Goal: Transaction & Acquisition: Purchase product/service

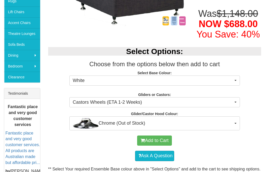
scroll to position [136, 0]
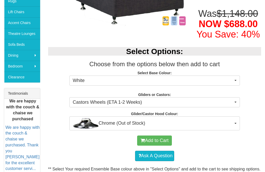
click at [235, 123] on button "Chrome (Out of Stock)" at bounding box center [154, 124] width 171 height 14
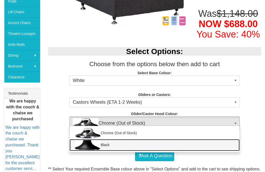
click at [198, 149] on link "Black" at bounding box center [155, 145] width 170 height 12
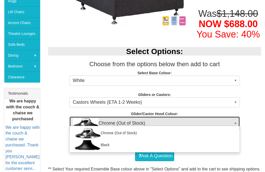
select select "1164"
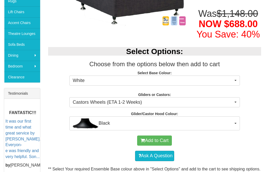
click at [236, 104] on button "Castors Wheels (ETA 1-2 Weeks)" at bounding box center [154, 102] width 171 height 10
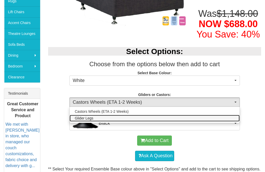
click at [89, 118] on span "Glider Legs" at bounding box center [84, 118] width 19 height 5
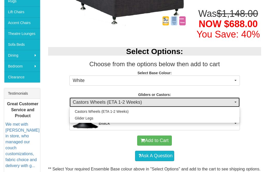
select select "1161"
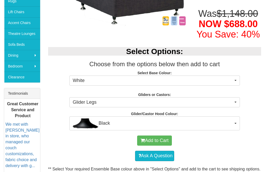
click at [235, 81] on button "White" at bounding box center [154, 81] width 171 height 10
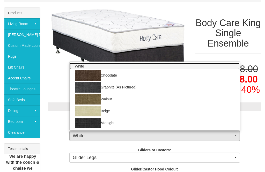
scroll to position [80, 0]
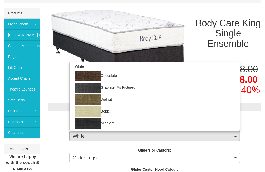
click at [255, 125] on div at bounding box center [132, 86] width 265 height 172
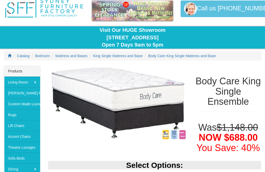
scroll to position [0, 0]
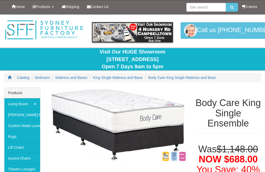
select select "1161"
select select "1164"
